Goal: Task Accomplishment & Management: Manage account settings

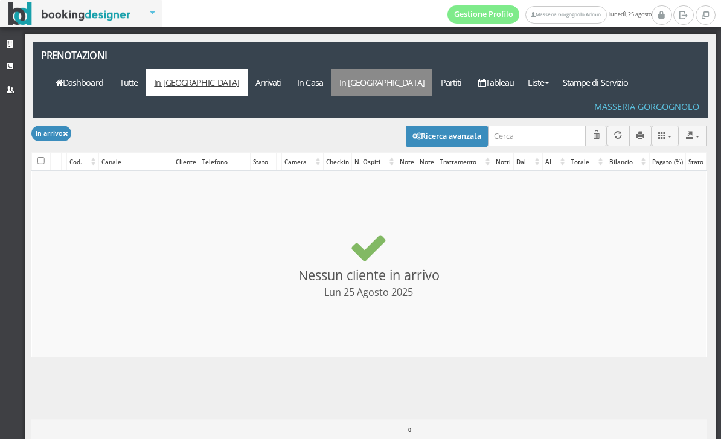
click at [432, 69] on link "In [GEOGRAPHIC_DATA]" at bounding box center [381, 82] width 101 height 27
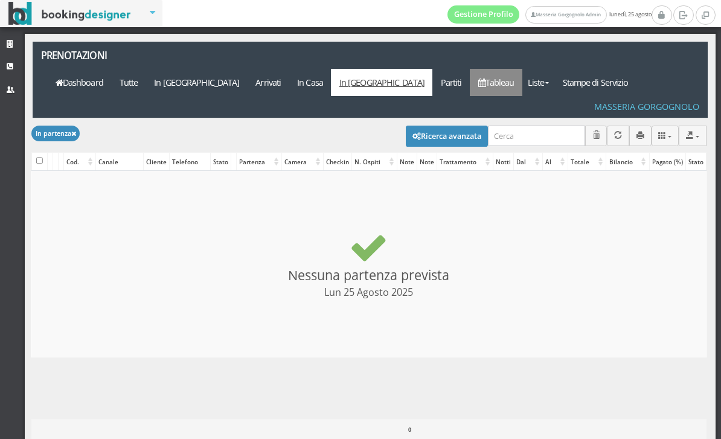
click at [522, 69] on link "Tableau" at bounding box center [495, 82] width 53 height 27
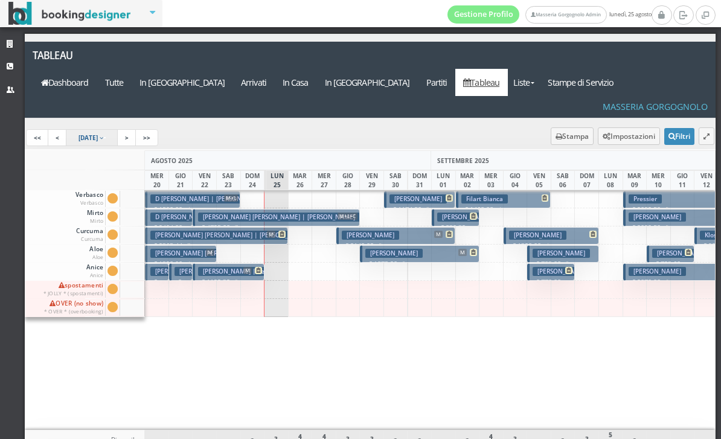
click at [98, 133] on span "20 Aug 2025" at bounding box center [87, 137] width 19 height 8
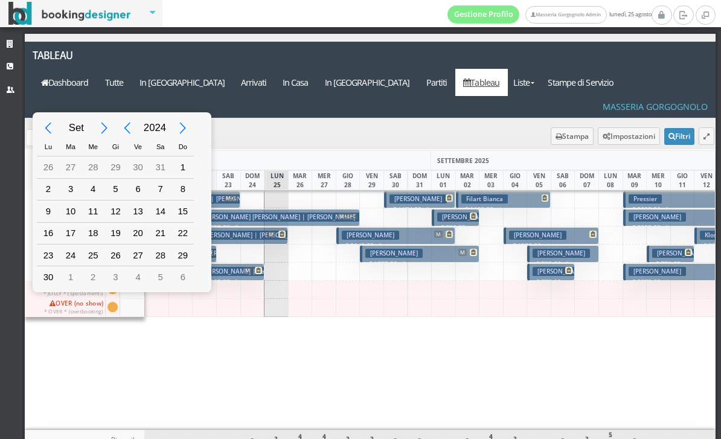
type input "01/09/2024"
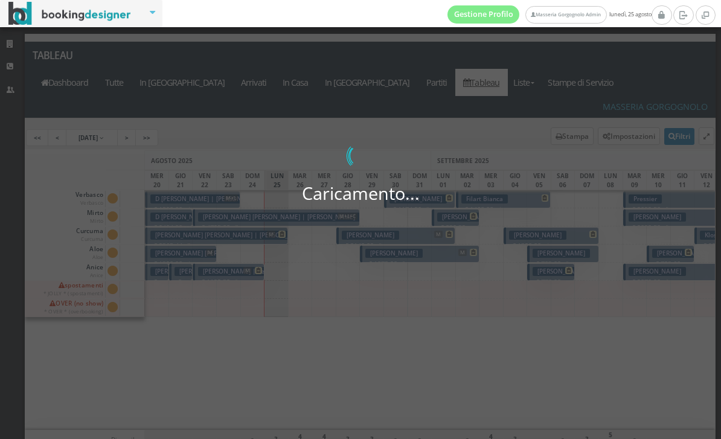
click at [182, 167] on div "Set 2024 Lu Ma Me Gi Ve Sa Do 29 30 31 1 2 3 4 5 6 7 8 9 10 11 12 13 14 15 16 1…" at bounding box center [117, 202] width 133 height 144
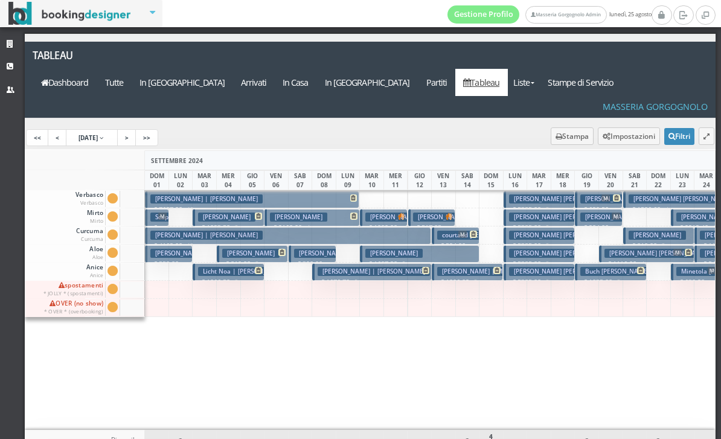
click at [337, 227] on button "kronebitter rudolf | Kronenbitter Rudolf € 4169.00 13 notti 2 Adulti" at bounding box center [288, 236] width 286 height 18
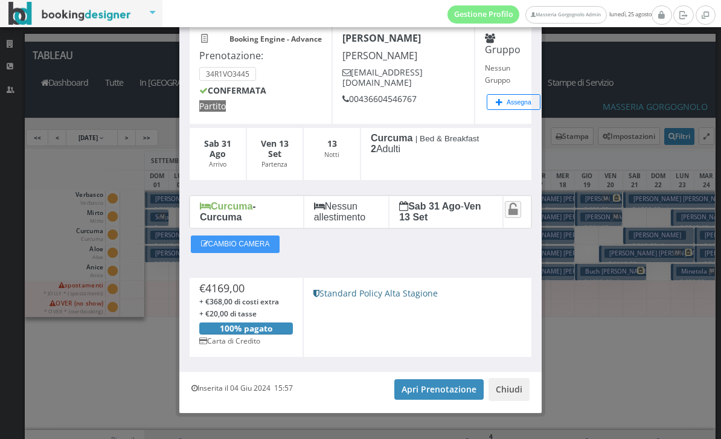
scroll to position [67, 0]
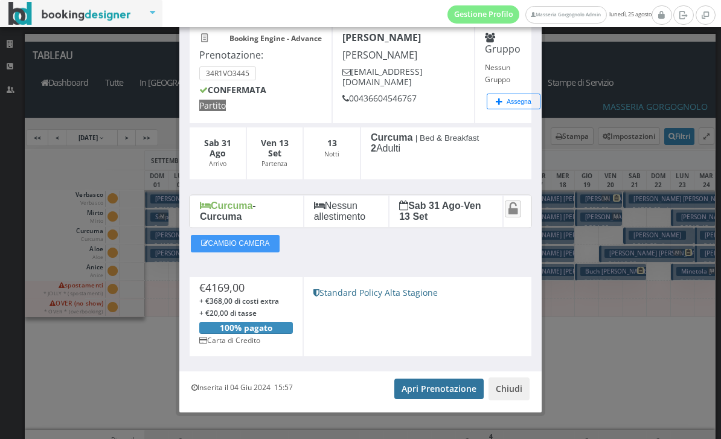
click at [434, 392] on link "Apri Prenotazione" at bounding box center [438, 388] width 89 height 21
click at [517, 387] on button "Chiudi" at bounding box center [508, 388] width 41 height 23
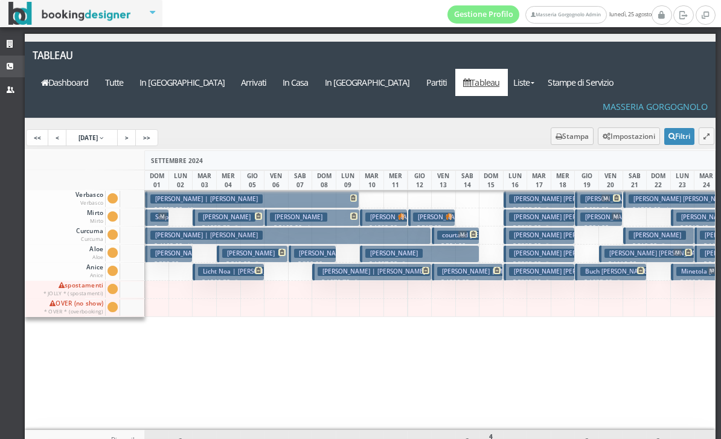
click at [5, 67] on link "CRM" at bounding box center [12, 67] width 25 height 22
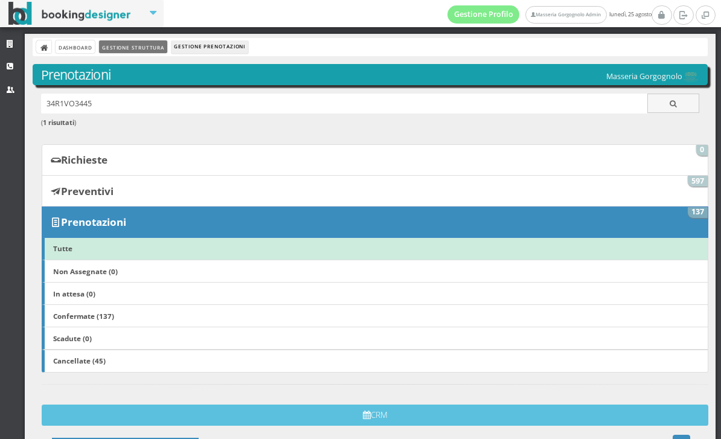
click at [154, 46] on link "Gestione Struttura" at bounding box center [133, 46] width 68 height 13
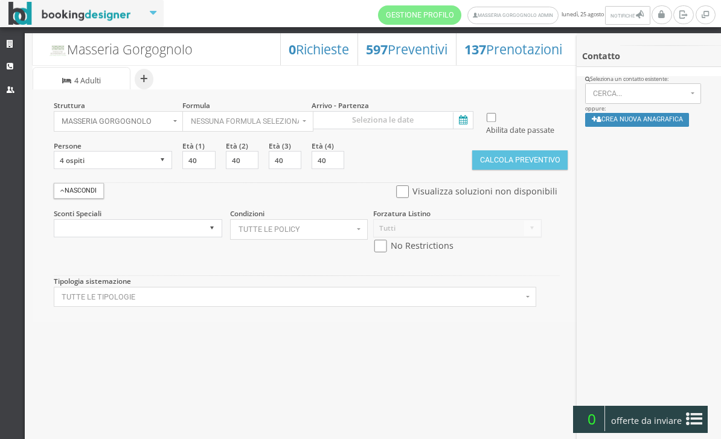
select select
click at [465, 121] on icon at bounding box center [462, 120] width 18 height 16
click at [465, 121] on input at bounding box center [392, 120] width 162 height 18
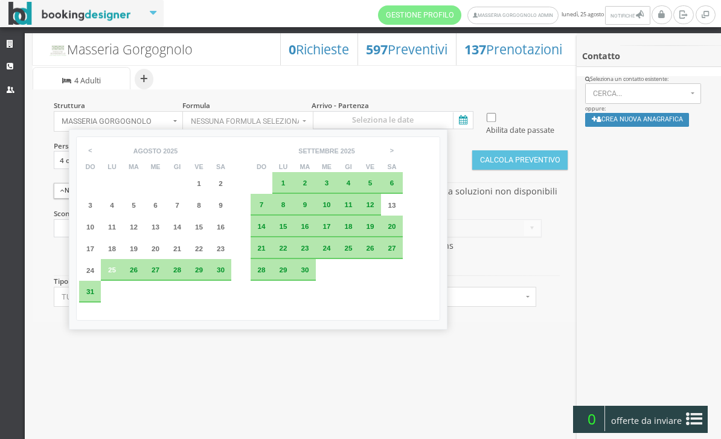
click at [93, 295] on span "31" at bounding box center [90, 291] width 8 height 8
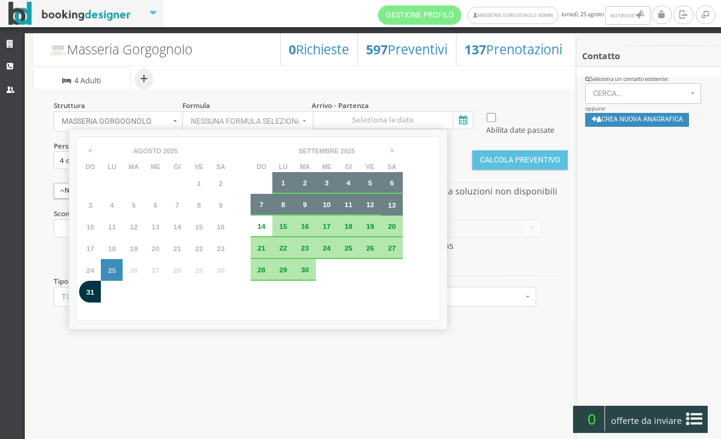
click at [395, 208] on span "13" at bounding box center [391, 205] width 8 height 8
type input "31 ago 2025 - 13 set 2025"
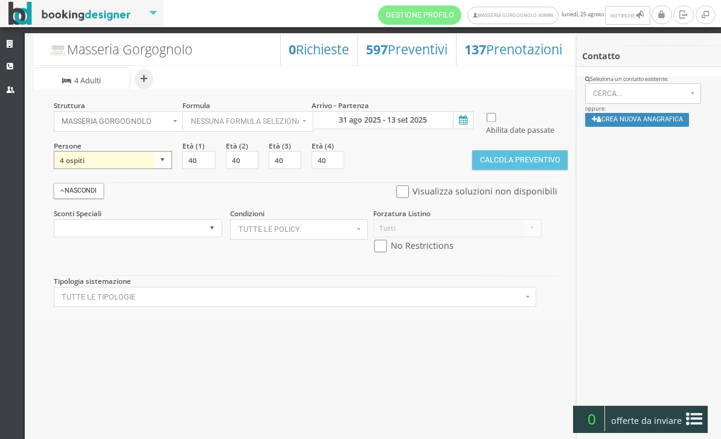
click at [147, 169] on select "1 ospite 2 ospiti 3 ospiti 4 ospiti 5 ospiti 6 ospiti 7 ospiti 8 ospiti 9 ospit…" at bounding box center [113, 160] width 119 height 18
select select "2"
click at [398, 198] on input "checkbox" at bounding box center [402, 191] width 15 height 13
checkbox input "true"
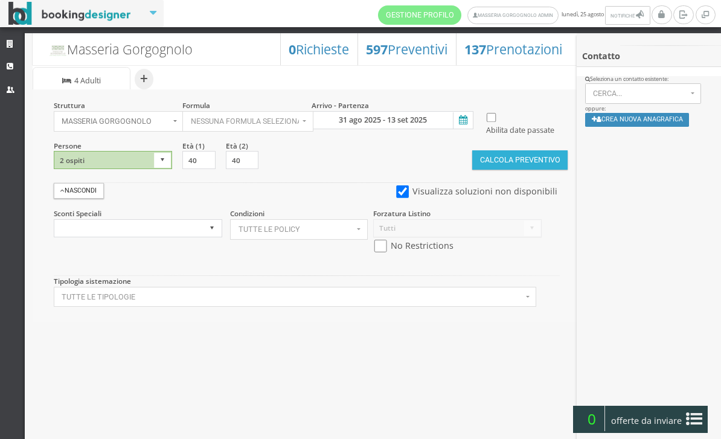
click at [530, 170] on button "Calcola Preventivo" at bounding box center [519, 159] width 95 height 19
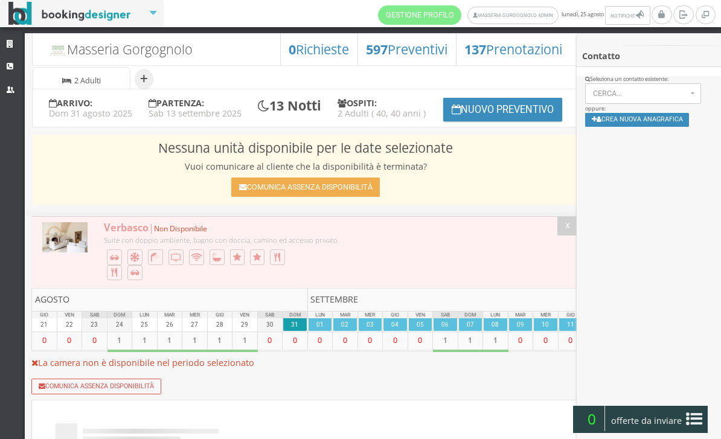
select select
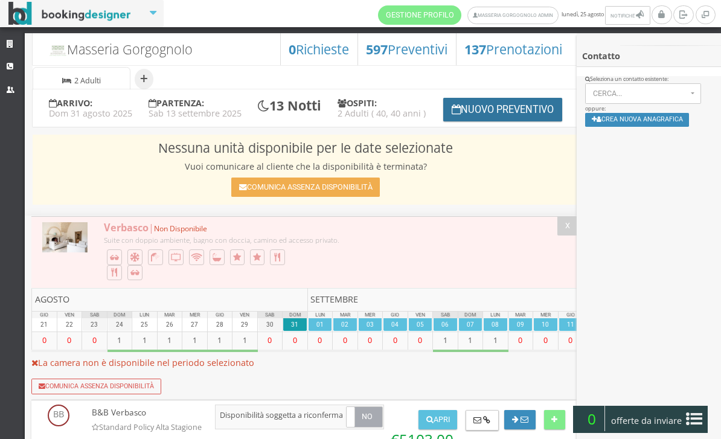
click at [506, 121] on button "Nuovo Preventivo" at bounding box center [502, 110] width 119 height 24
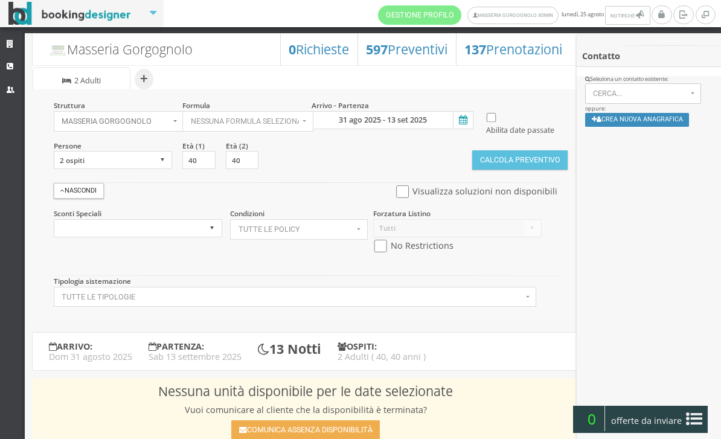
click at [399, 198] on input "checkbox" at bounding box center [402, 191] width 15 height 13
checkbox input "true"
click at [506, 170] on button "Calcola Preventivo" at bounding box center [519, 159] width 95 height 19
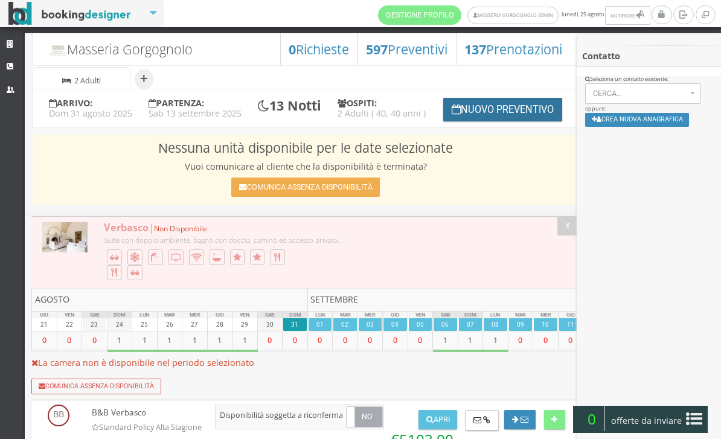
click at [509, 121] on button "Nuovo Preventivo" at bounding box center [502, 110] width 119 height 24
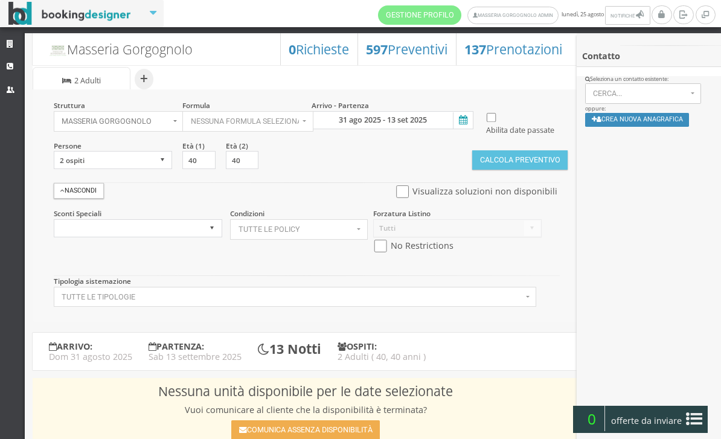
click at [460, 120] on icon at bounding box center [462, 120] width 18 height 16
click at [460, 120] on input "31 ago 2025 - 13 set 2025" at bounding box center [392, 120] width 162 height 18
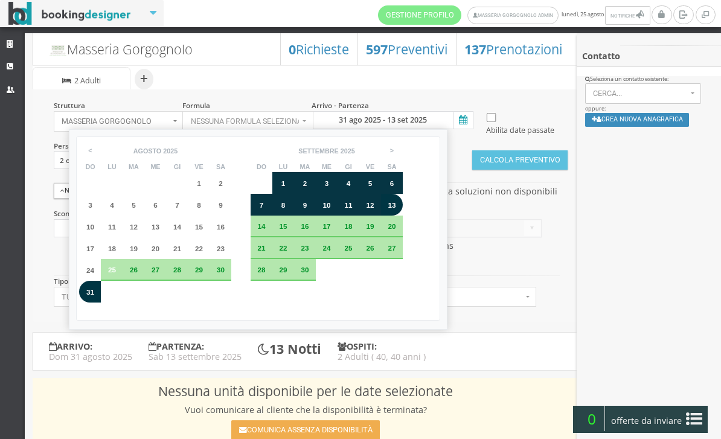
click at [294, 209] on div "8" at bounding box center [283, 205] width 22 height 22
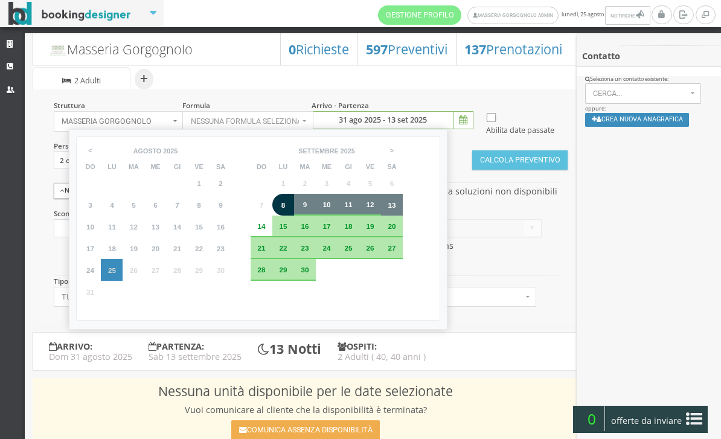
click at [395, 208] on span "13" at bounding box center [391, 205] width 8 height 8
type input "08 set 2025 - 13 set 2025"
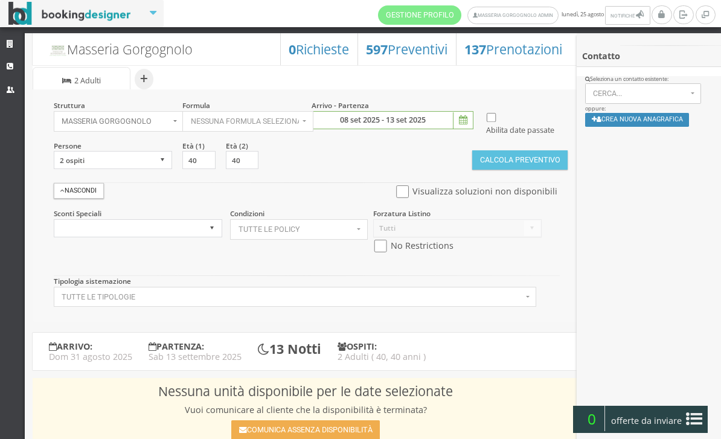
click at [398, 198] on input "checkbox" at bounding box center [402, 191] width 15 height 13
checkbox input "true"
click at [509, 170] on button "Calcola Preventivo" at bounding box center [519, 159] width 95 height 19
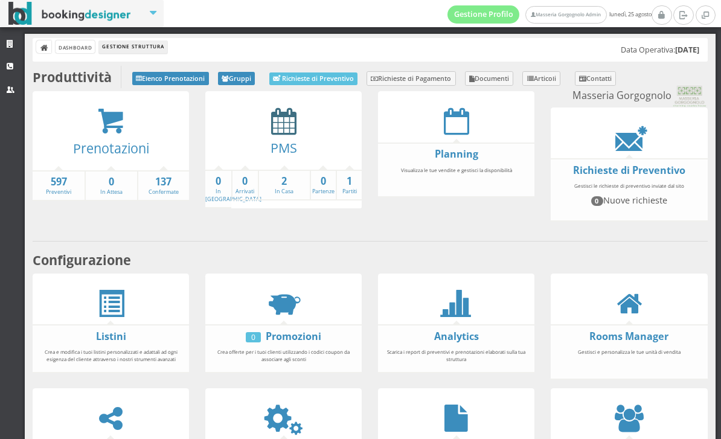
click at [282, 133] on icon at bounding box center [283, 120] width 25 height 27
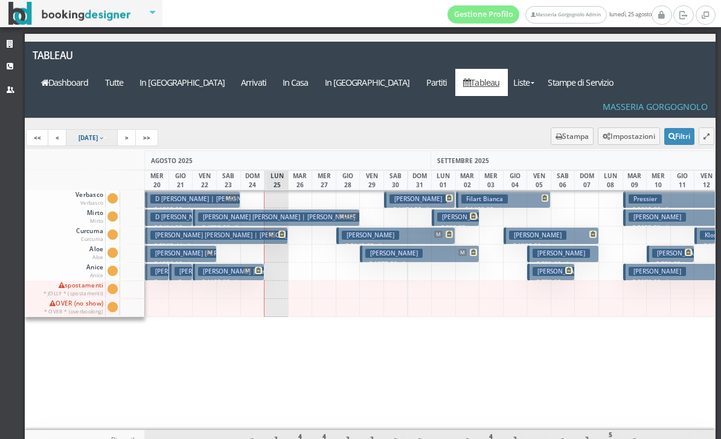
click at [98, 133] on span "20 Aug 2025" at bounding box center [87, 137] width 19 height 8
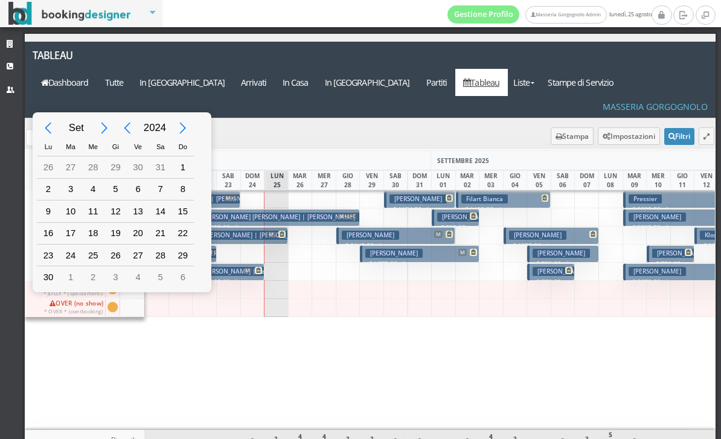
type input "01/09/2024"
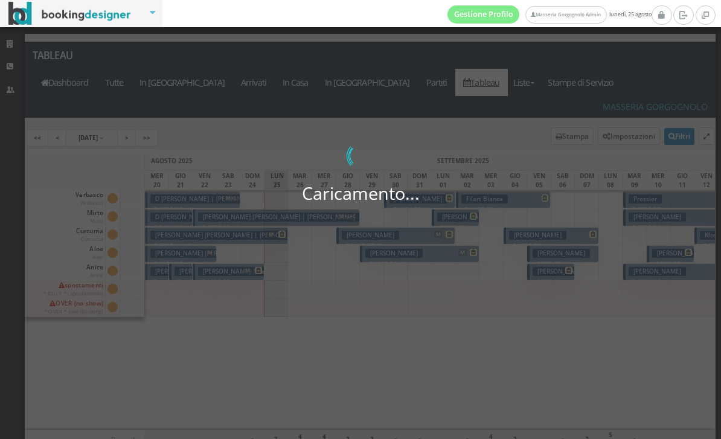
click at [183, 171] on div "Set 2024 Lu Ma Me Gi Ve Sa Do 29 30 31 1 2 3 4 5 6 7 8 9 10 11 12 13 14 15 16 1…" at bounding box center [117, 202] width 133 height 144
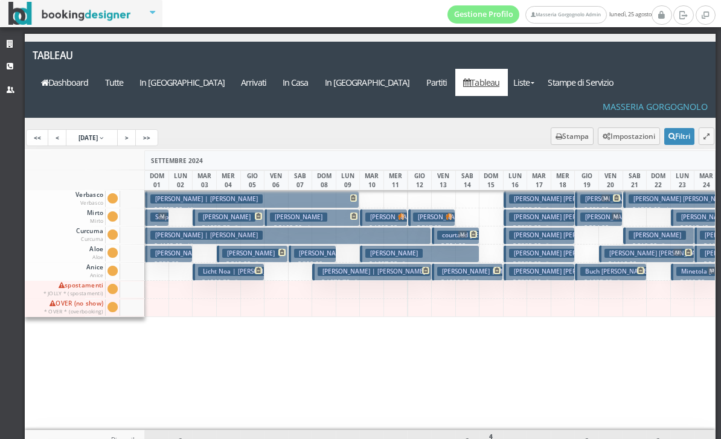
click at [322, 249] on h3 "[PERSON_NAME] | [PERSON_NAME]" at bounding box center [350, 253] width 112 height 9
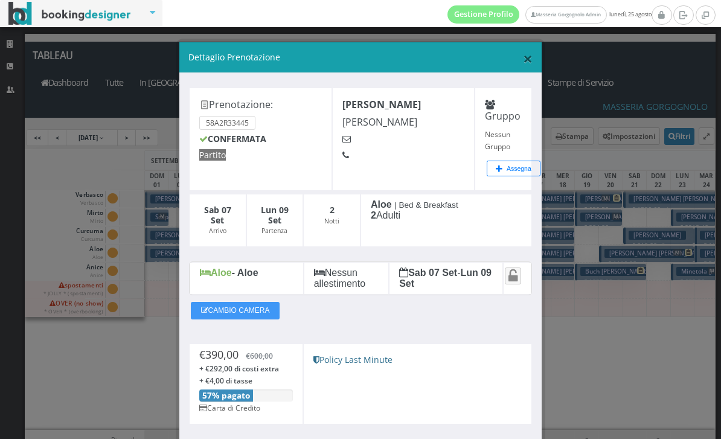
click at [524, 58] on span "×" at bounding box center [528, 58] width 10 height 23
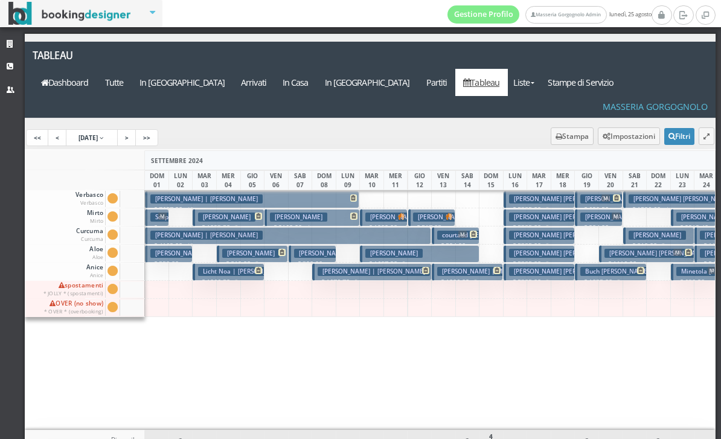
click at [380, 267] on h3 "Hächler Martin | Haechler Martin" at bounding box center [373, 271] width 112 height 9
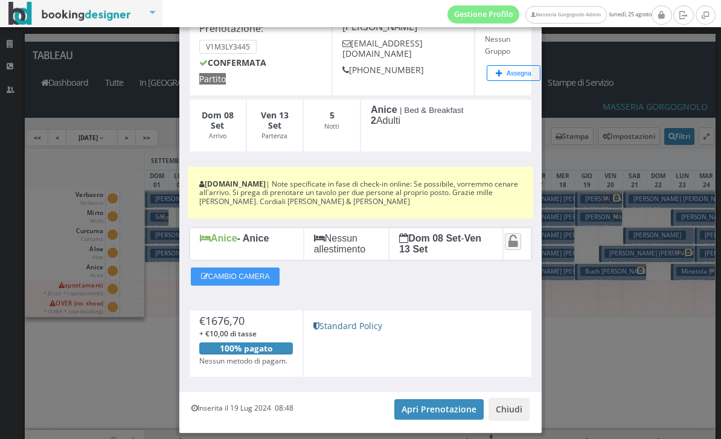
scroll to position [103, 0]
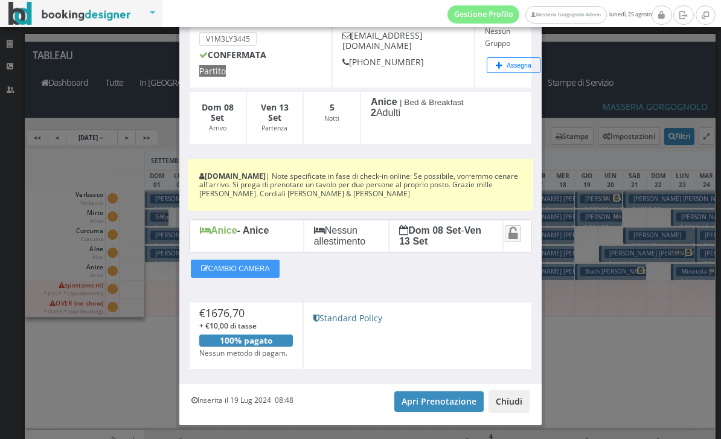
click at [504, 406] on button "Chiudi" at bounding box center [508, 401] width 41 height 23
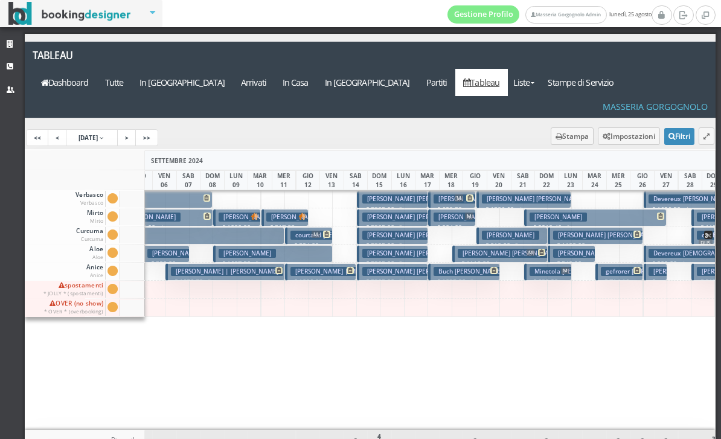
scroll to position [0, 0]
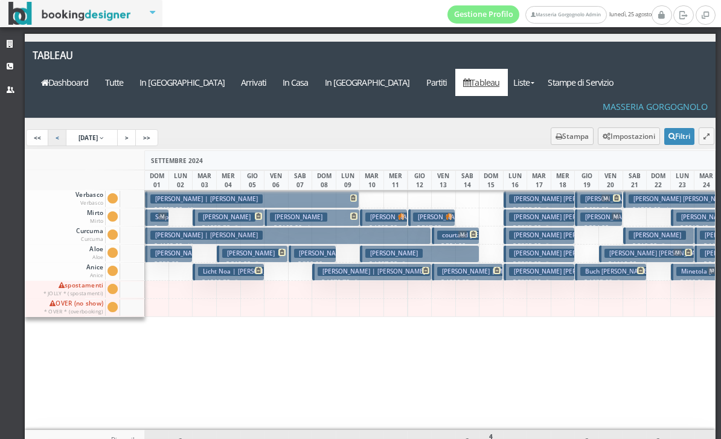
click at [57, 129] on link "<" at bounding box center [57, 137] width 19 height 17
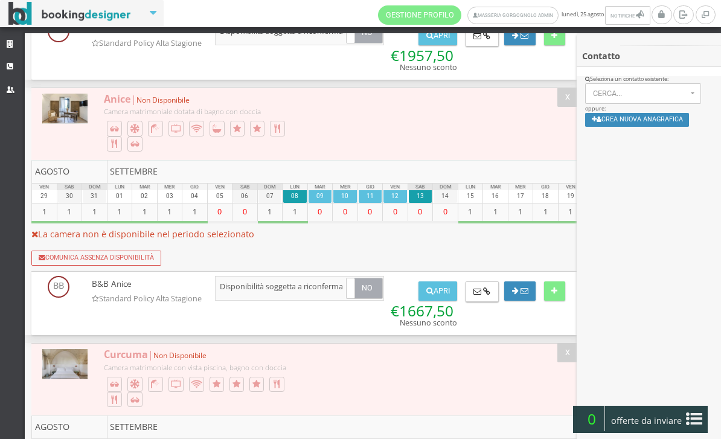
scroll to position [737, 0]
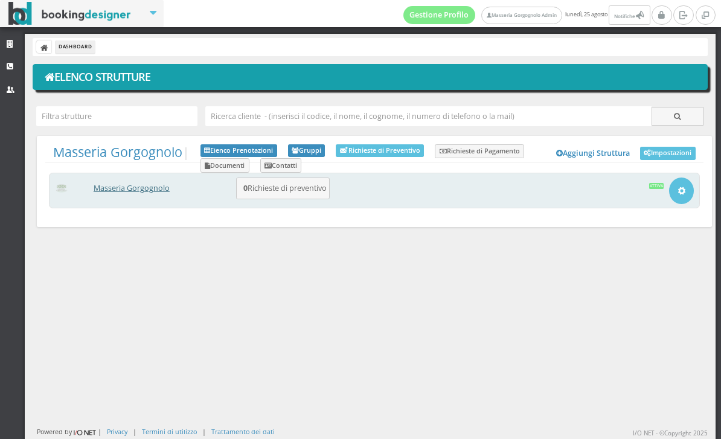
click at [156, 191] on link "Masseria Gorgognolo" at bounding box center [132, 188] width 76 height 10
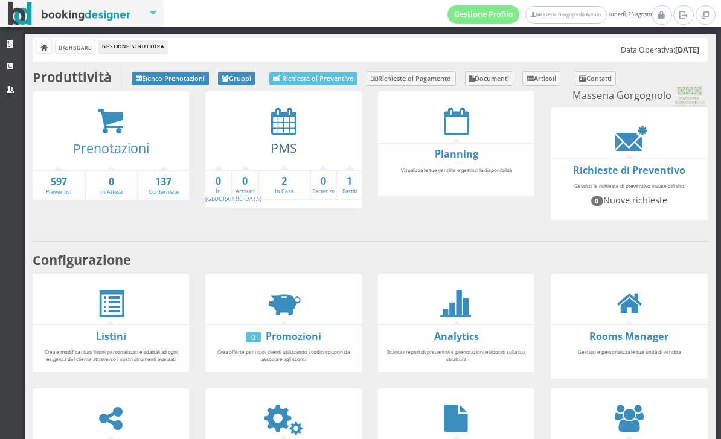
click at [285, 145] on link "PMS" at bounding box center [283, 148] width 27 height 18
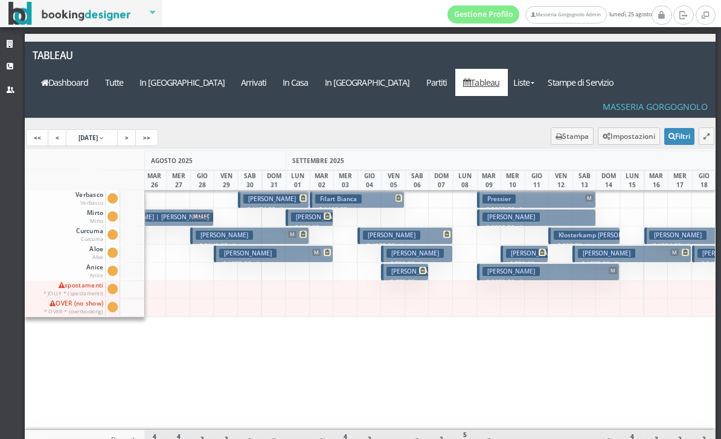
scroll to position [0, 146]
